Goal: Task Accomplishment & Management: Manage account settings

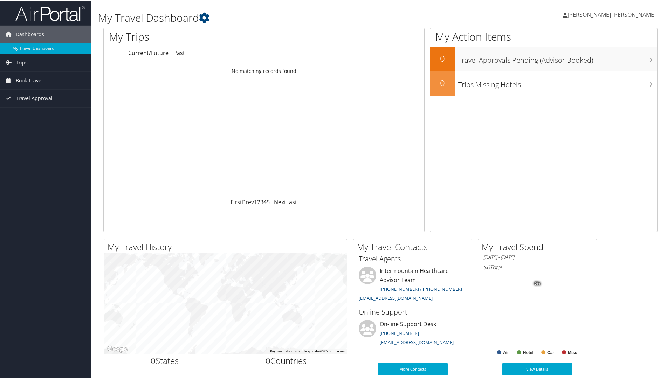
click at [609, 11] on span "[PERSON_NAME] [PERSON_NAME]" at bounding box center [611, 14] width 88 height 8
click at [593, 63] on link "View Travel Profile" at bounding box center [615, 62] width 78 height 12
